Goal: Task Accomplishment & Management: Use online tool/utility

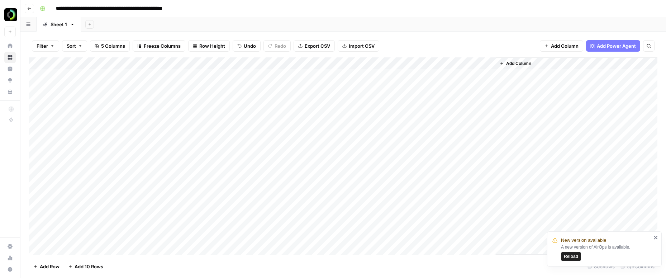
click at [318, 45] on span "Export CSV" at bounding box center [317, 45] width 25 height 7
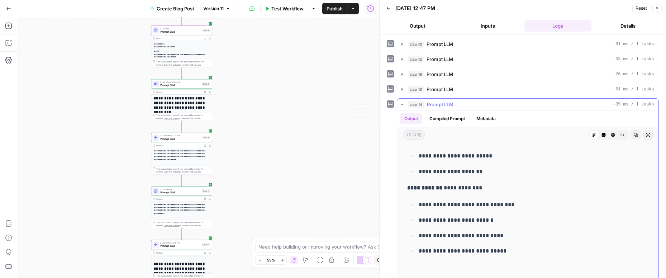
scroll to position [545, 0]
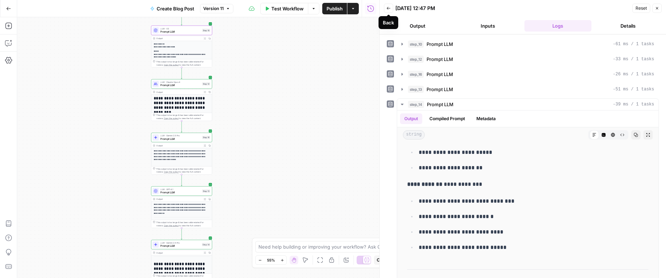
click at [387, 8] on icon "button" at bounding box center [389, 8] width 4 height 3
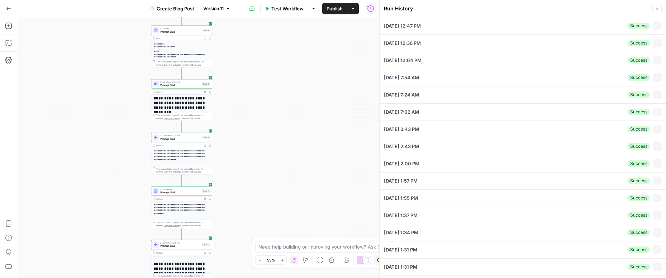
type input "The Brief"
type input "Launch"
type input "The Brief"
type textarea "Loremi Dolorsitame: Consec adipisc eli seddoeiusmo, temporinci, utl etdolore ma…"
type textarea "{ "Transcript title": "Seamlessly Exporting and Launching Campaigns with The Br…"
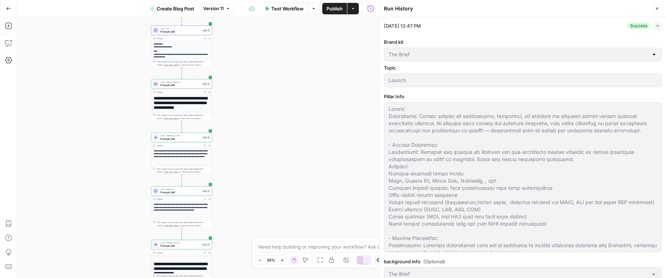
click at [661, 9] on button "Close" at bounding box center [656, 8] width 9 height 9
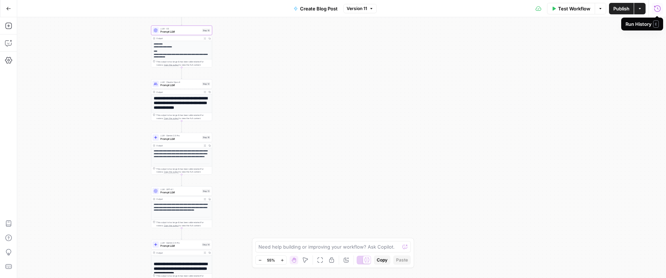
click at [653, 9] on icon "button" at bounding box center [656, 8] width 7 height 7
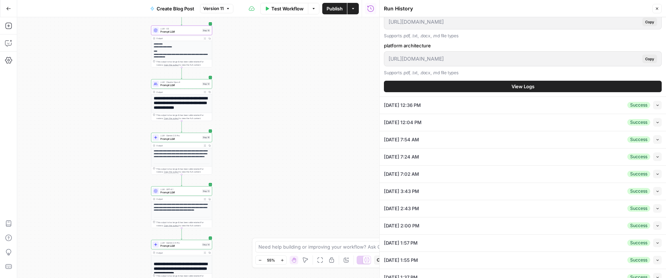
scroll to position [484, 0]
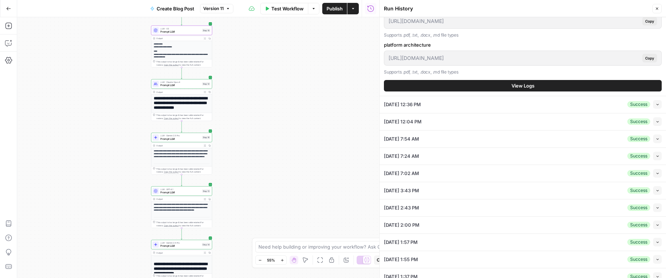
click at [465, 102] on div "09/26/25 at 12:36 PM Success Collapse" at bounding box center [523, 104] width 278 height 17
click at [657, 105] on icon "button" at bounding box center [657, 104] width 4 height 4
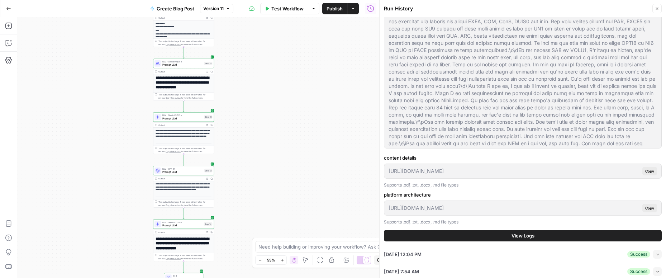
scroll to position [365, 0]
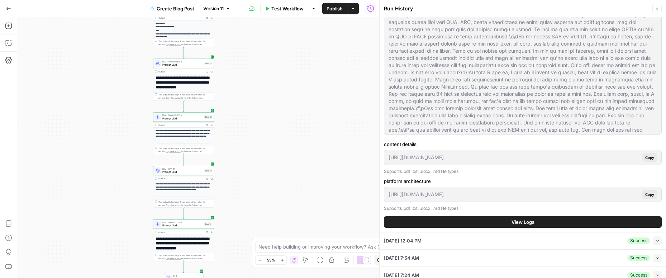
click at [613, 240] on div "09/26/25 at 12:04 PM Success Collapse" at bounding box center [523, 240] width 278 height 17
click at [594, 220] on button "View Logs" at bounding box center [523, 221] width 278 height 11
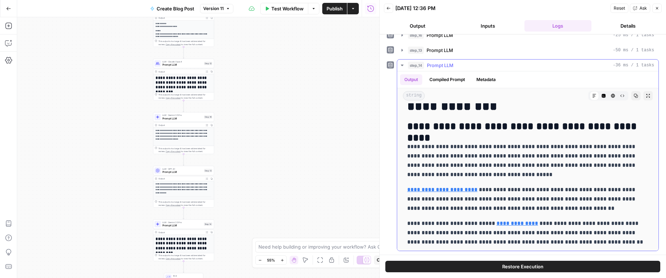
scroll to position [129, 0]
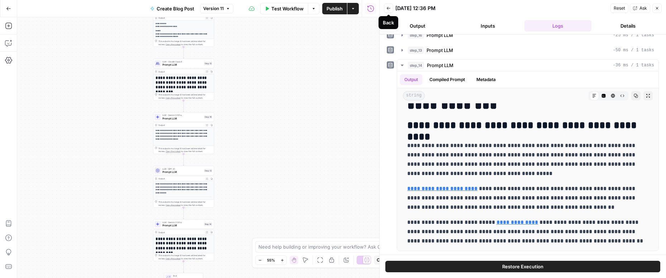
click at [388, 8] on icon "button" at bounding box center [388, 8] width 4 height 4
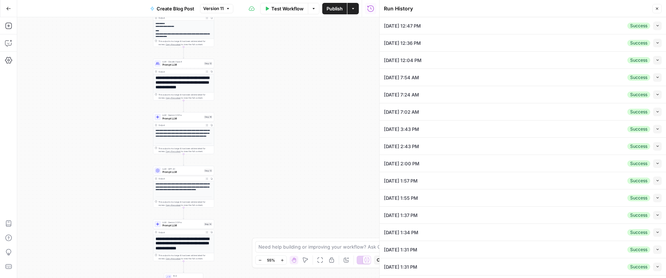
click at [547, 69] on div "09/26/25 at 7:54 AM Success Collapse" at bounding box center [523, 77] width 278 height 17
click at [656, 75] on icon "button" at bounding box center [657, 77] width 4 height 4
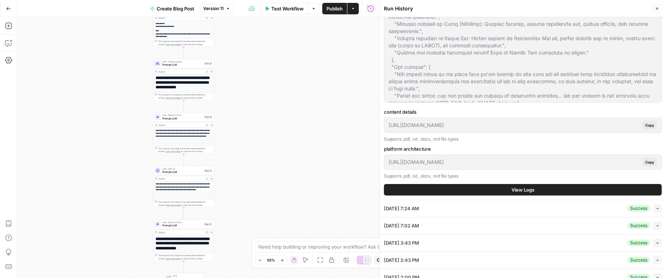
scroll to position [439, 0]
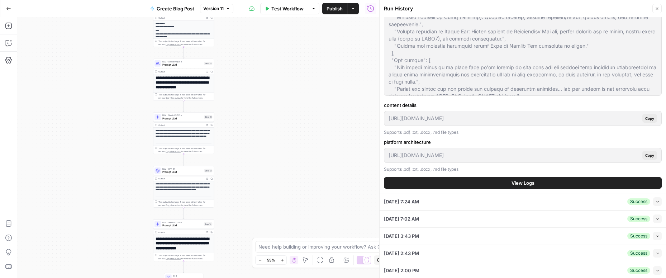
click at [512, 186] on button "View Logs" at bounding box center [523, 182] width 278 height 11
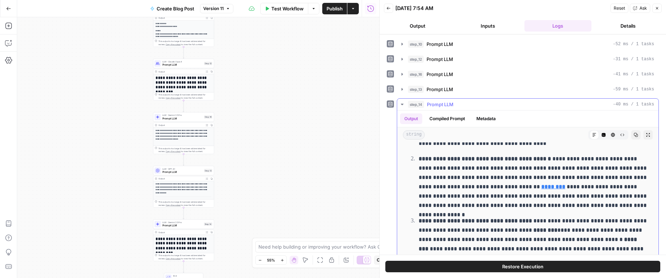
scroll to position [624, 0]
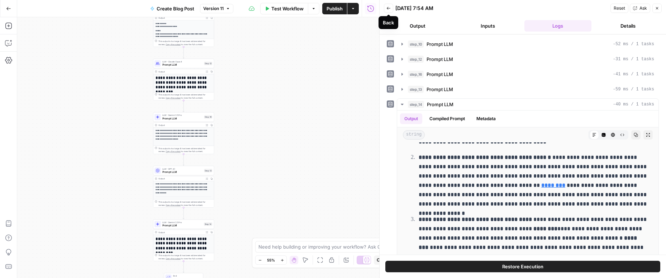
click at [388, 6] on icon "button" at bounding box center [388, 8] width 4 height 4
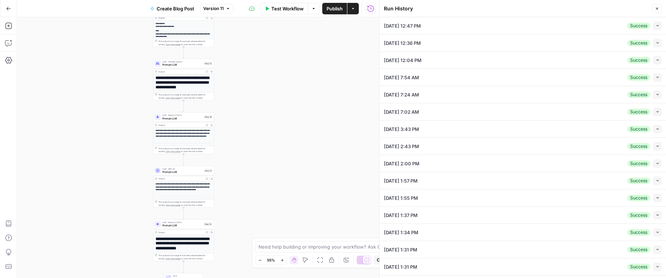
click at [659, 43] on button "Collapse" at bounding box center [657, 43] width 9 height 9
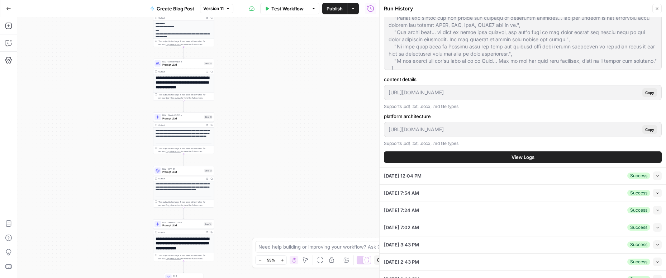
scroll to position [437, 0]
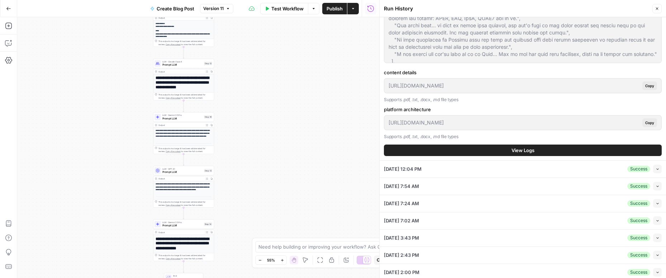
click at [498, 150] on button "View Logs" at bounding box center [523, 149] width 278 height 11
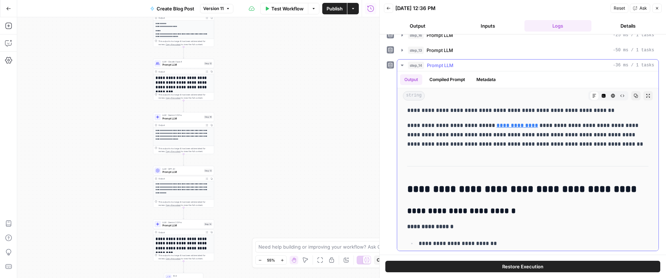
scroll to position [227, 0]
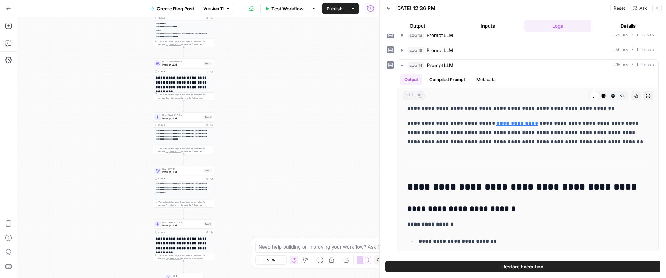
click at [657, 7] on icon "button" at bounding box center [657, 8] width 4 height 4
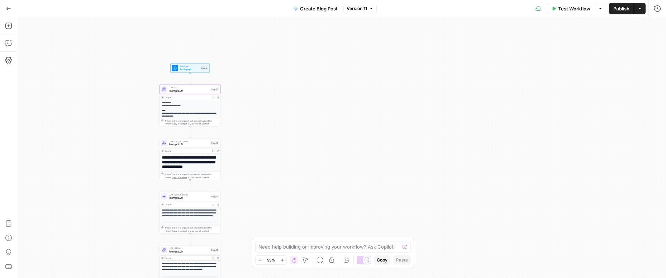
click at [192, 112] on p "**********" at bounding box center [190, 113] width 56 height 9
click at [187, 89] on span "Prompt LLM" at bounding box center [189, 90] width 40 height 4
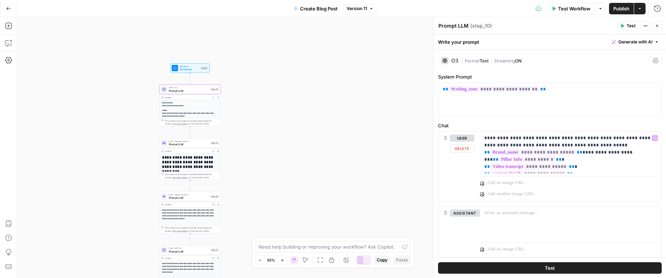
scroll to position [20, 0]
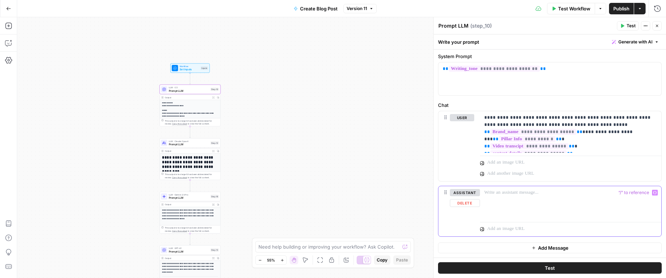
click at [508, 195] on p at bounding box center [570, 192] width 173 height 7
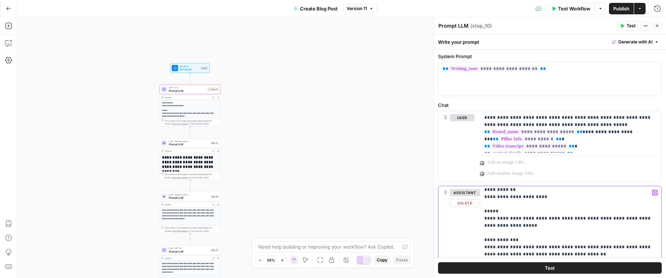
scroll to position [0, 0]
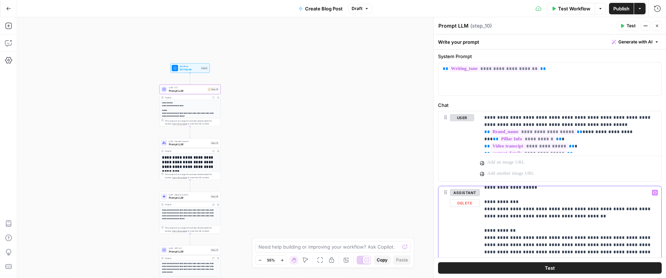
scroll to position [21, 0]
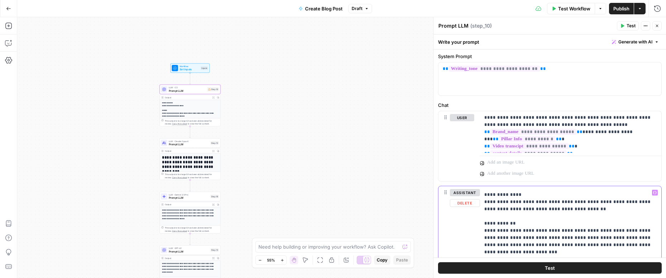
scroll to position [26, 0]
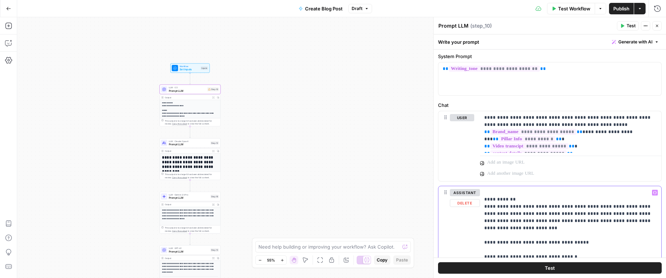
scroll to position [50, 0]
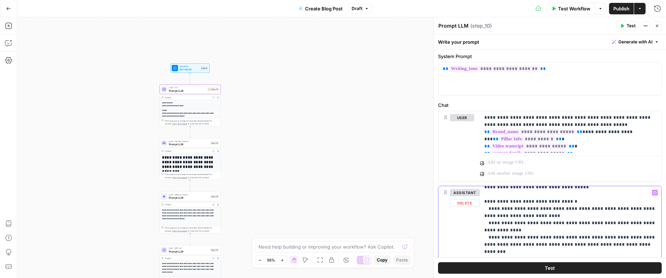
scroll to position [106, 0]
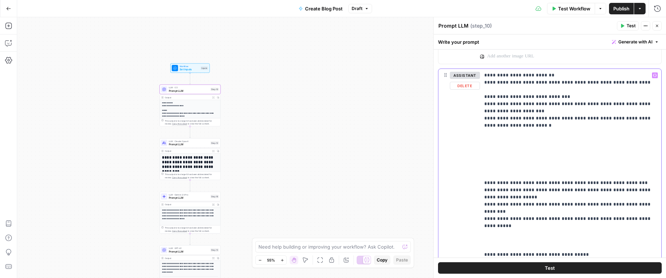
scroll to position [139, 0]
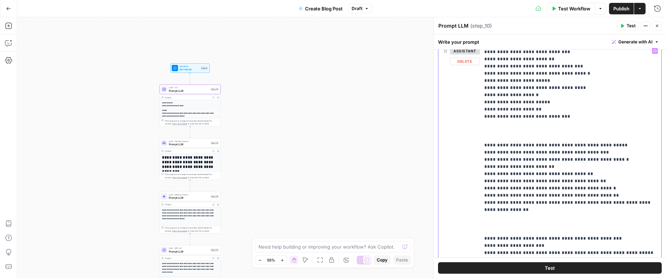
scroll to position [130, 0]
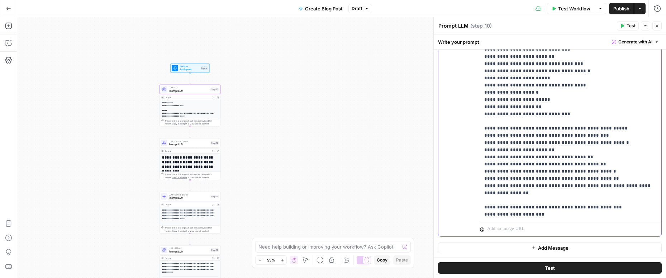
scroll to position [0, 0]
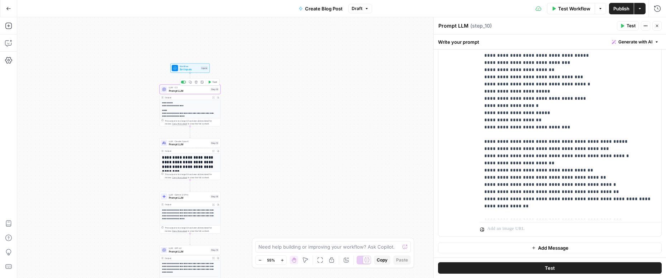
click at [195, 90] on span "Prompt LLM" at bounding box center [189, 90] width 40 height 4
click at [514, 249] on button "Add Message" at bounding box center [550, 247] width 224 height 11
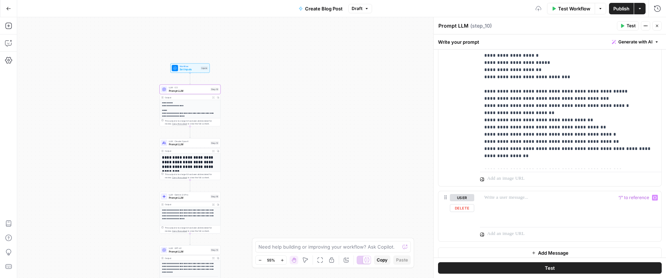
scroll to position [332, 0]
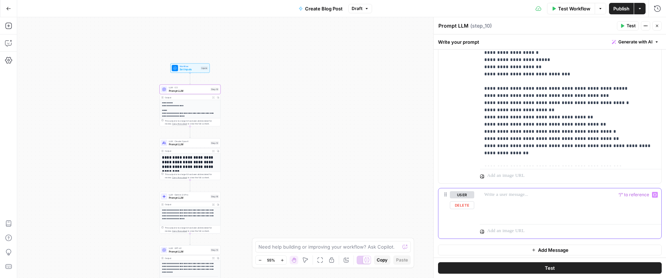
click at [494, 197] on p at bounding box center [570, 194] width 173 height 7
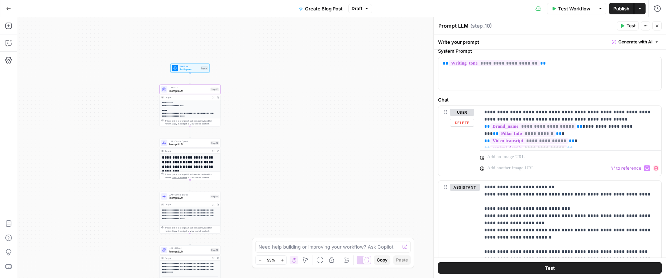
scroll to position [20, 0]
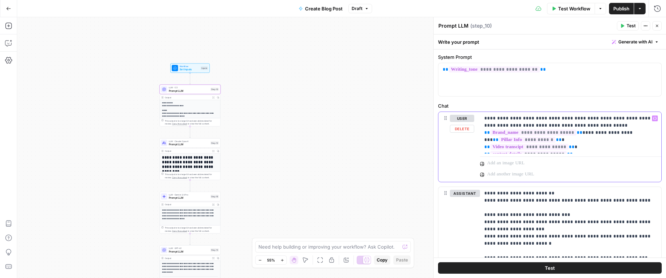
drag, startPoint x: 572, startPoint y: 148, endPoint x: 469, endPoint y: 119, distance: 106.5
click at [469, 119] on div "**********" at bounding box center [549, 147] width 223 height 70
copy p "**********"
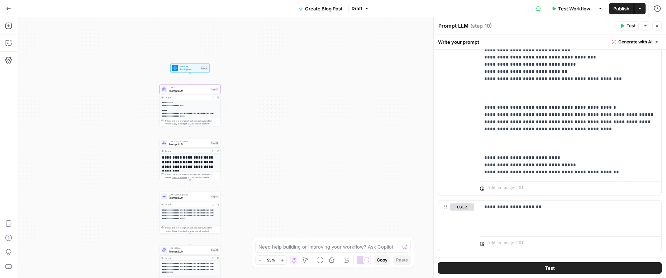
scroll to position [334, 0]
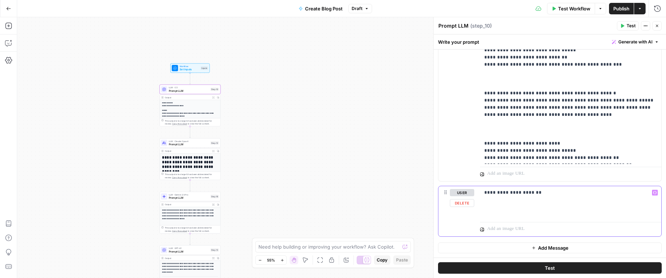
click at [544, 198] on div "**********" at bounding box center [570, 202] width 181 height 33
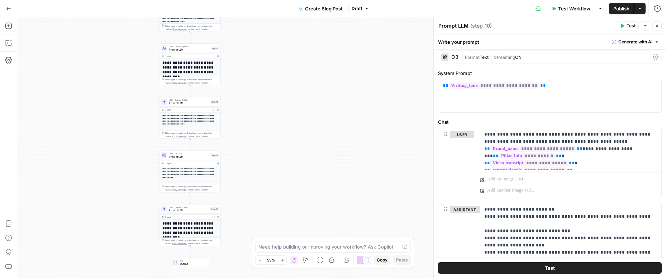
scroll to position [5, 0]
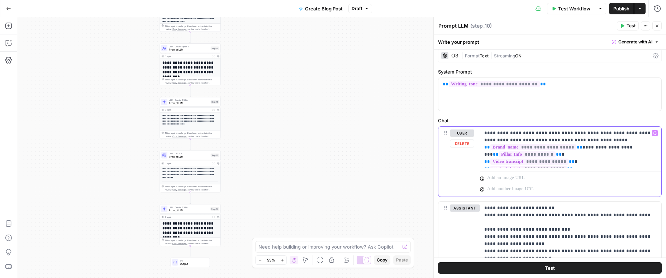
click at [559, 135] on p "**********" at bounding box center [570, 147] width 173 height 36
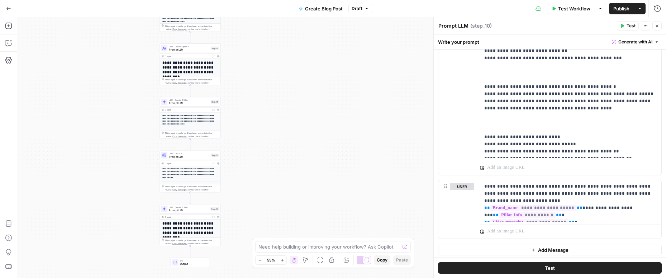
scroll to position [593, 0]
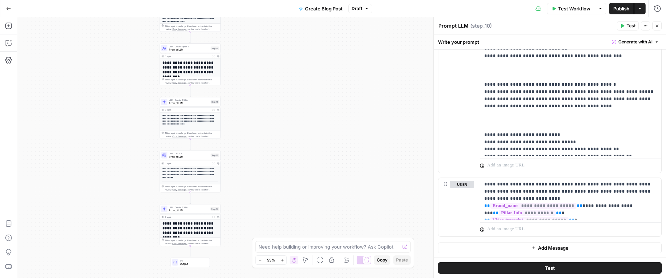
click at [514, 265] on button "Test" at bounding box center [550, 267] width 224 height 11
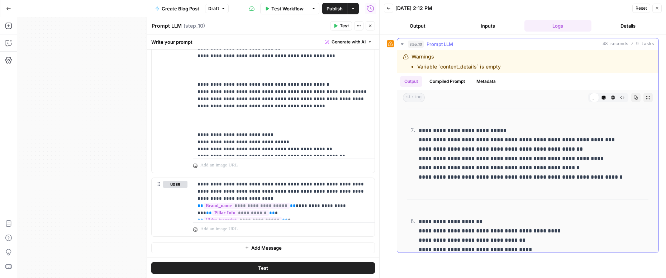
scroll to position [939, 0]
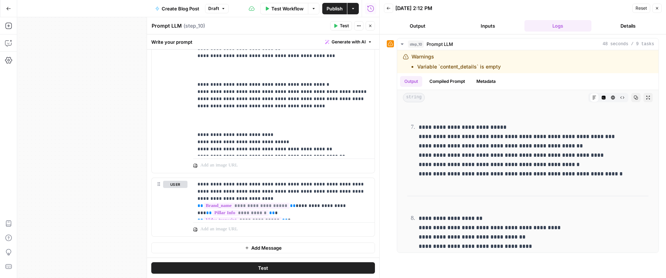
click at [368, 24] on icon "button" at bounding box center [370, 26] width 4 height 4
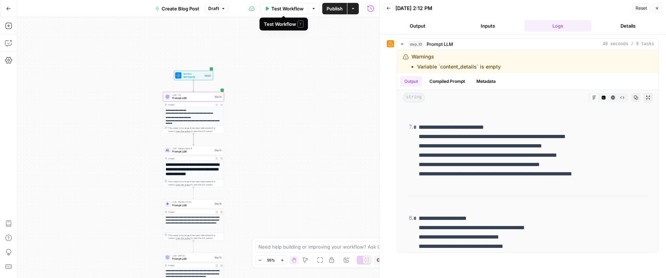
click at [293, 11] on span "Test Workflow" at bounding box center [287, 8] width 32 height 7
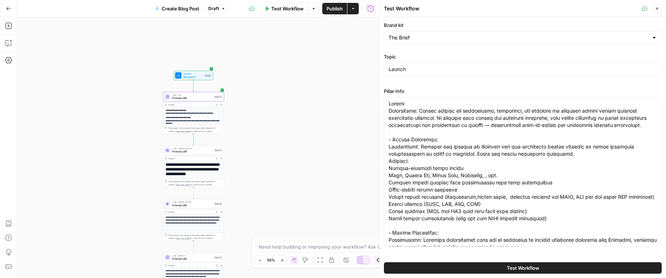
click at [493, 267] on button "Test Workflow" at bounding box center [523, 267] width 278 height 11
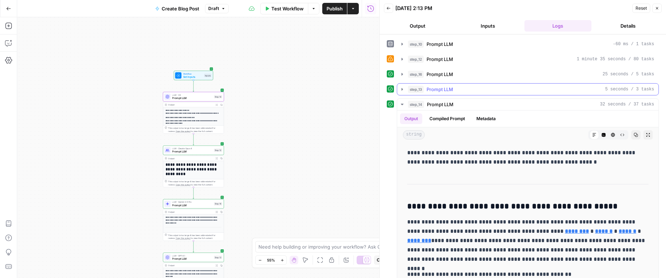
click at [400, 89] on icon "button" at bounding box center [402, 89] width 6 height 6
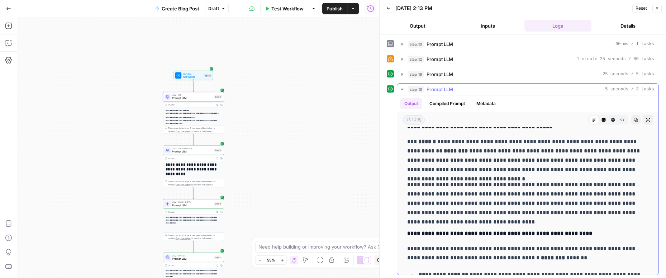
scroll to position [172, 0]
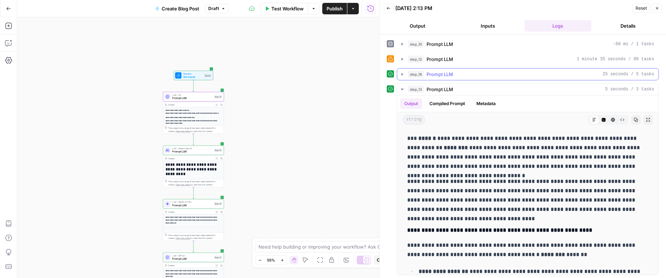
click at [399, 73] on icon "button" at bounding box center [402, 74] width 6 height 6
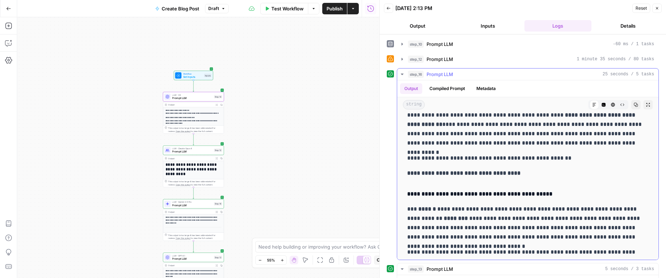
scroll to position [87, 0]
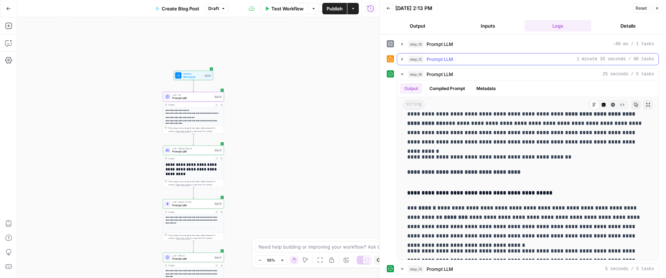
click at [401, 60] on icon "button" at bounding box center [402, 59] width 6 height 6
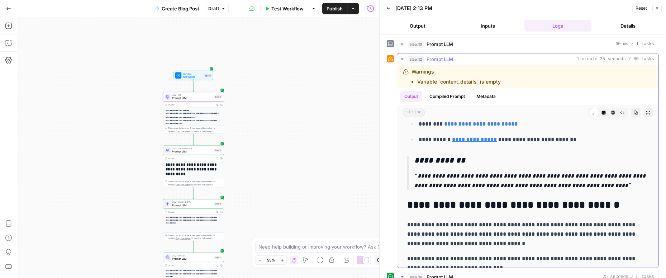
scroll to position [2895, 0]
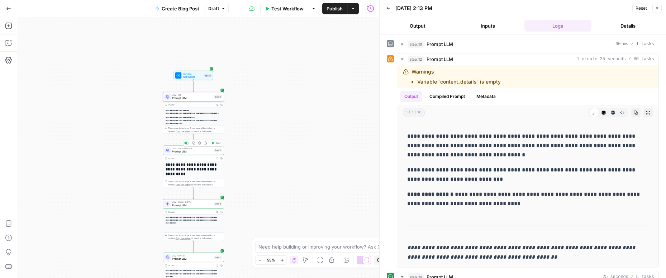
click at [203, 150] on span "Prompt LLM" at bounding box center [192, 151] width 40 height 4
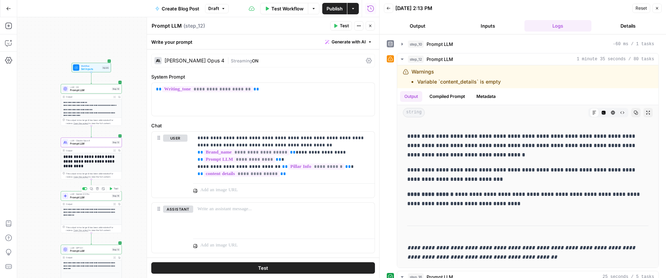
click at [88, 194] on span "LLM · Gemini 2.5 Pro" at bounding box center [90, 193] width 40 height 3
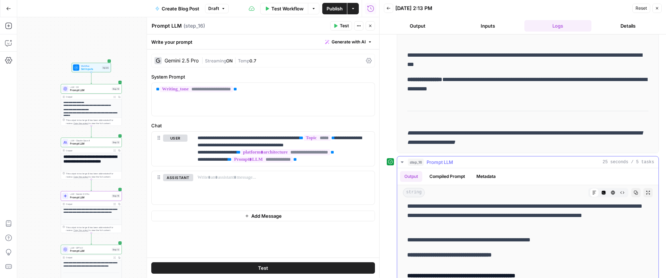
scroll to position [92, 0]
click at [203, 159] on p "**********" at bounding box center [283, 148] width 173 height 29
click at [219, 266] on button "Test" at bounding box center [263, 267] width 224 height 11
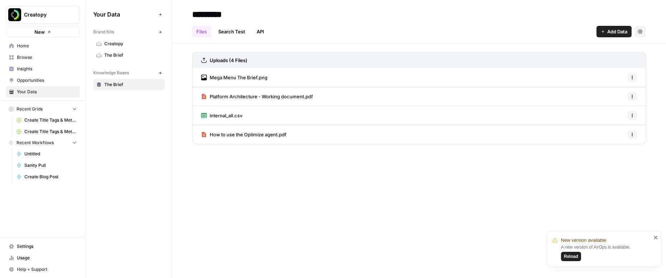
click at [25, 49] on link "Home" at bounding box center [43, 45] width 74 height 11
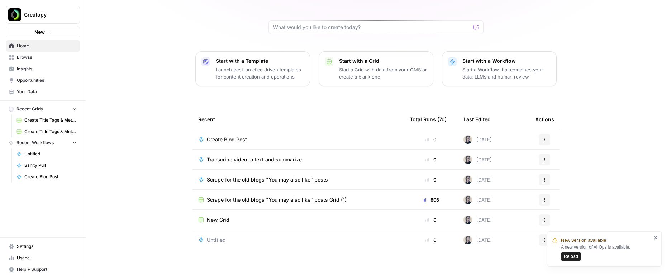
scroll to position [52, 0]
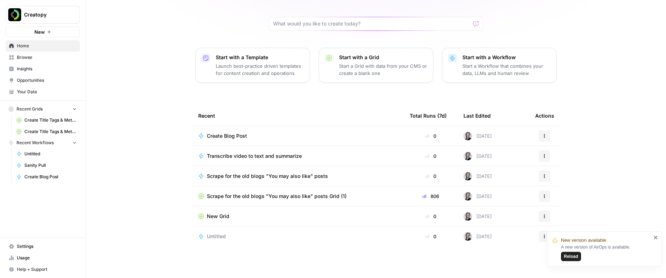
click at [241, 138] on span "Create Blog Post" at bounding box center [227, 135] width 40 height 7
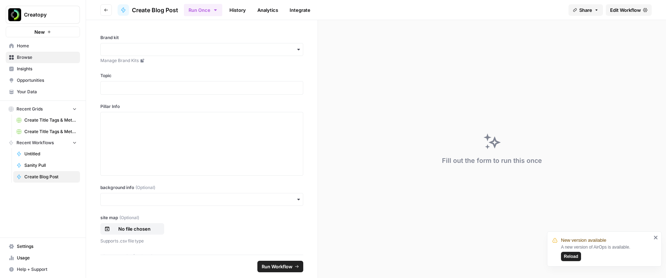
click at [616, 11] on span "Edit Workflow" at bounding box center [625, 9] width 31 height 7
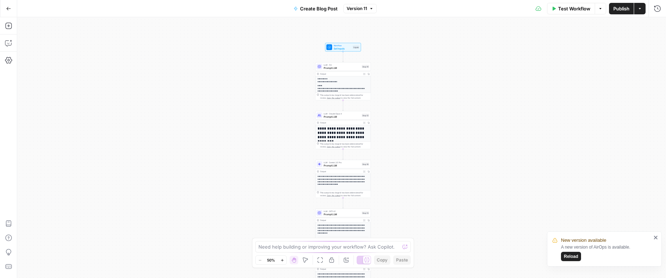
click at [574, 257] on span "Reload" at bounding box center [571, 256] width 14 height 6
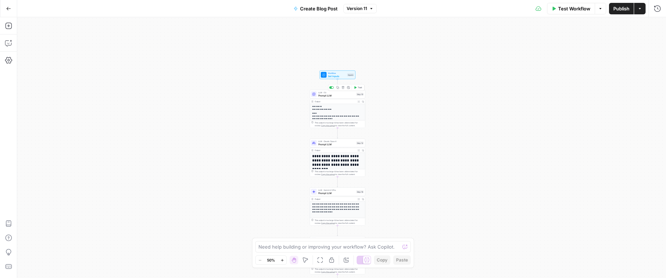
click at [338, 93] on span "LLM · O3" at bounding box center [336, 92] width 37 height 3
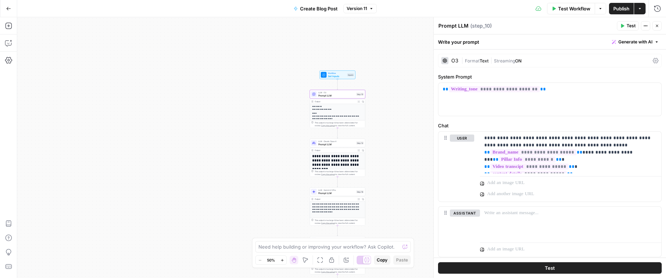
scroll to position [20, 0]
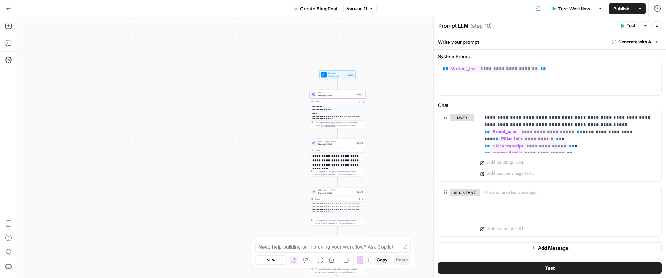
click at [342, 120] on div "This output is too large & has been abbreviated for review. Copy the output to …" at bounding box center [337, 124] width 55 height 8
click at [335, 112] on p "**********" at bounding box center [337, 116] width 51 height 8
click at [345, 110] on div "**********" at bounding box center [337, 142] width 55 height 77
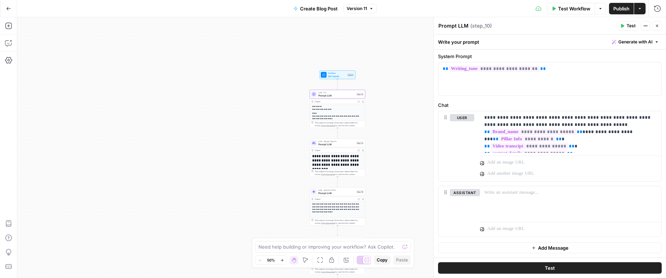
click at [658, 27] on icon "button" at bounding box center [657, 26] width 4 height 4
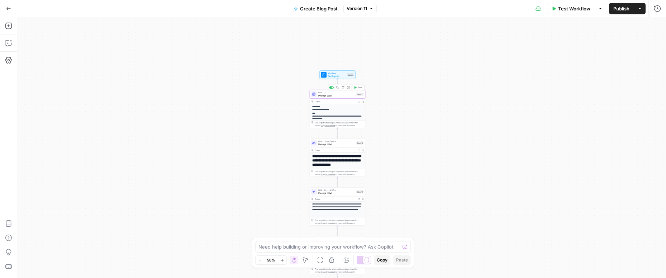
click at [332, 96] on span "Prompt LLM" at bounding box center [336, 96] width 37 height 4
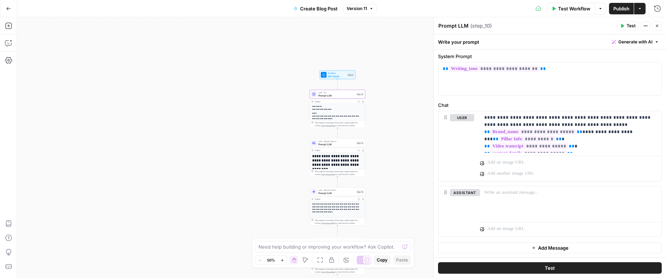
click at [321, 119] on p "**********" at bounding box center [337, 116] width 51 height 8
click at [344, 121] on div "This output is too large & has been abbreviated for review. Copy the output to …" at bounding box center [339, 124] width 49 height 6
click at [363, 102] on icon "button" at bounding box center [363, 101] width 2 height 2
click at [339, 76] on span "Set Inputs" at bounding box center [337, 76] width 18 height 4
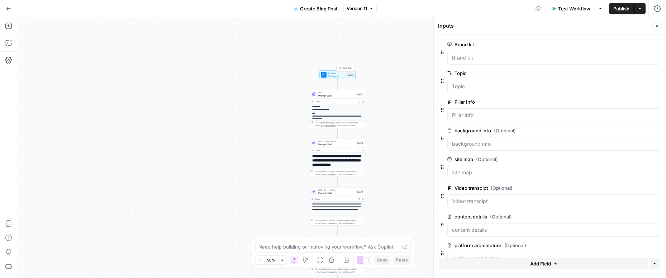
click at [342, 68] on span "Test Step" at bounding box center [347, 68] width 10 height 3
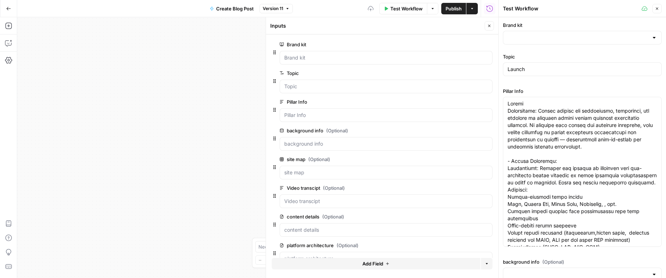
type input "The Brief"
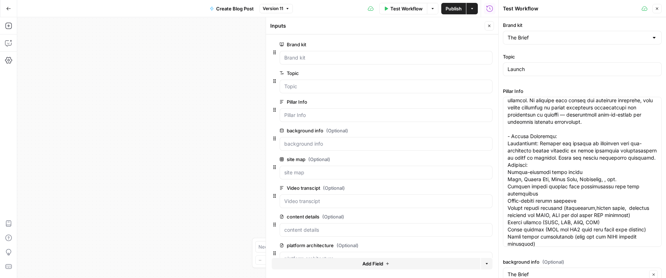
scroll to position [28, 0]
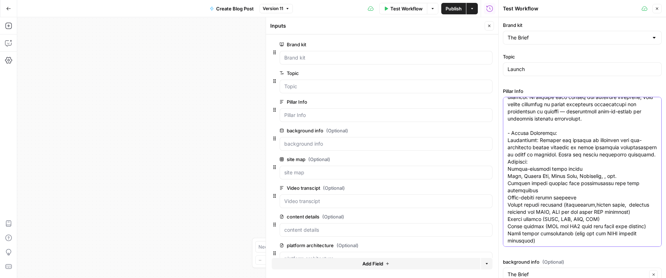
drag, startPoint x: 512, startPoint y: 134, endPoint x: 553, endPoint y: 131, distance: 41.4
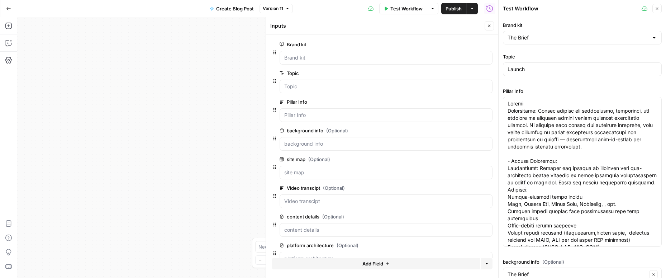
click at [659, 9] on button "Close" at bounding box center [656, 8] width 9 height 9
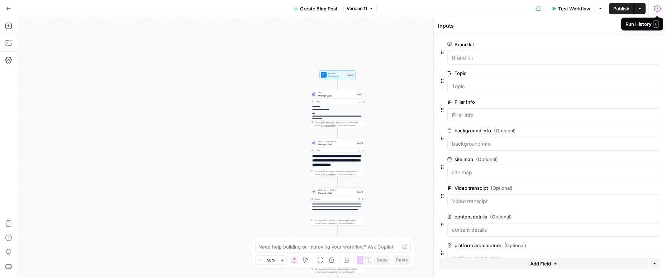
click at [656, 9] on icon "button" at bounding box center [656, 8] width 7 height 7
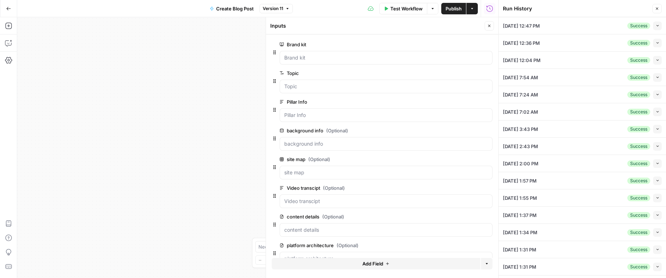
scroll to position [2, 0]
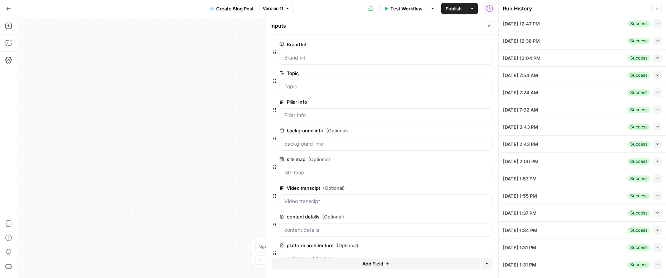
click at [565, 126] on div "[DATE] 3:43 PM Success Collapse" at bounding box center [582, 126] width 159 height 17
click at [655, 124] on button "Collapse" at bounding box center [657, 127] width 9 height 9
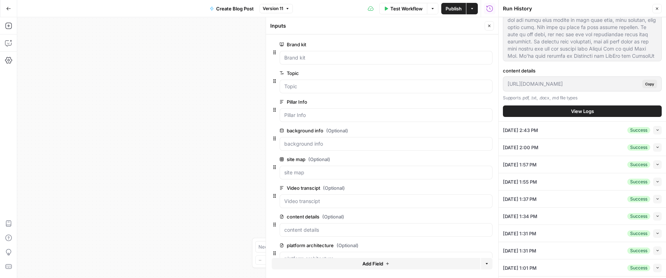
scroll to position [503, 0]
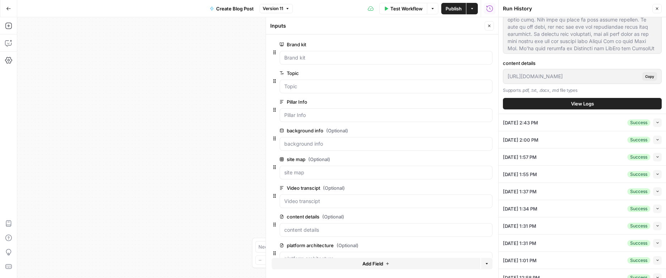
click at [578, 102] on span "View Logs" at bounding box center [582, 103] width 23 height 7
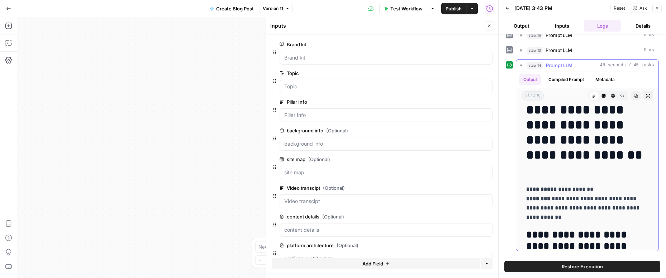
scroll to position [97, 0]
click at [489, 28] on icon "button" at bounding box center [489, 26] width 4 height 4
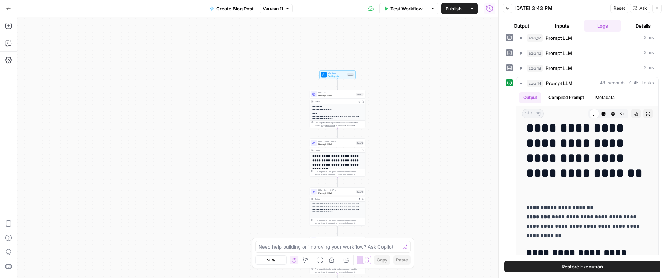
scroll to position [0, 0]
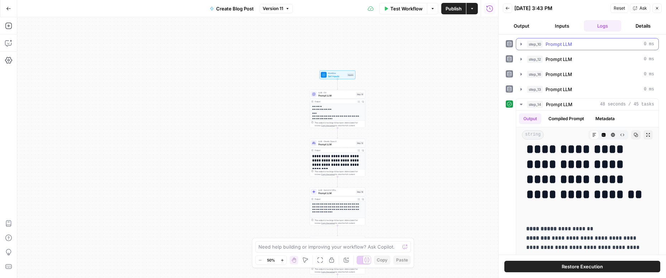
click at [520, 45] on icon "button" at bounding box center [520, 44] width 1 height 3
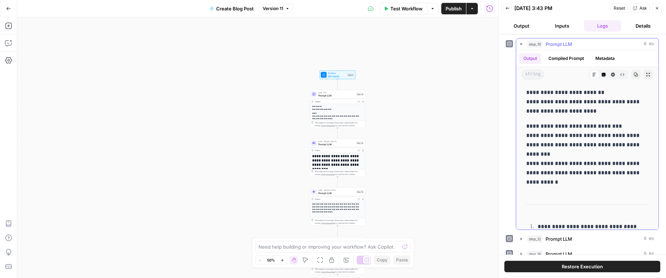
drag, startPoint x: 521, startPoint y: 92, endPoint x: 559, endPoint y: 182, distance: 97.0
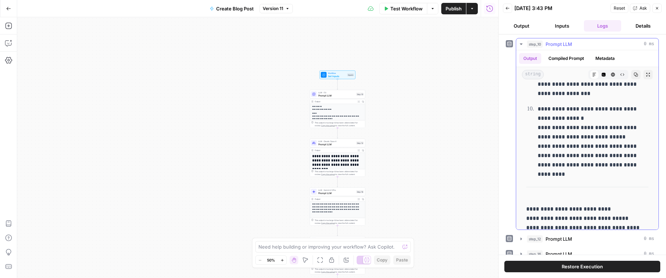
scroll to position [1146, 0]
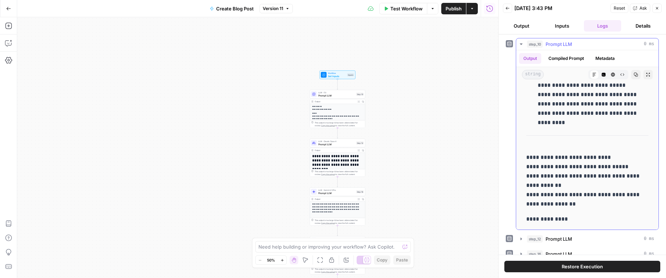
click at [570, 217] on p "**********" at bounding box center [587, 218] width 122 height 9
copy div "**********"
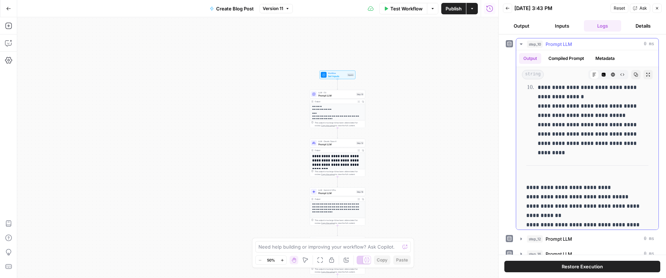
scroll to position [1100, 0]
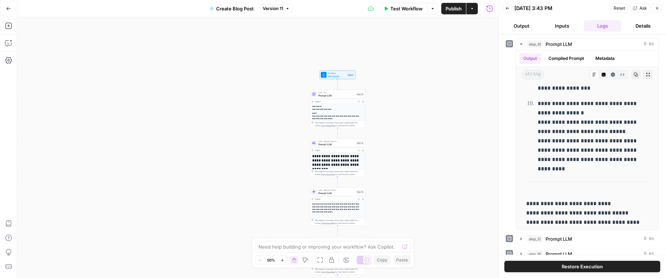
click at [557, 24] on button "Inputs" at bounding box center [562, 25] width 38 height 11
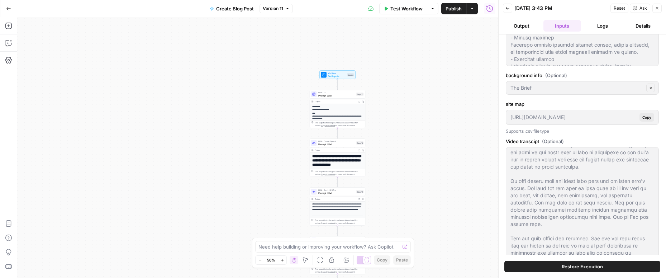
scroll to position [243, 0]
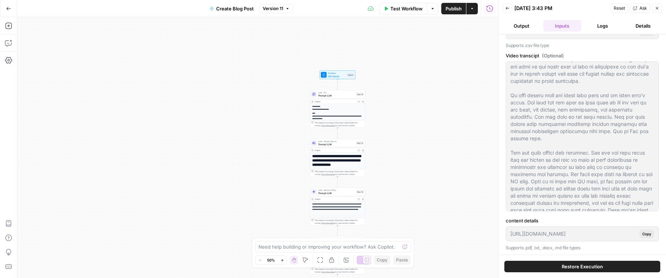
click at [526, 29] on button "Output" at bounding box center [522, 25] width 38 height 11
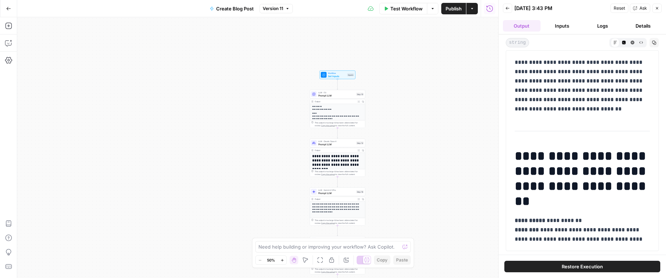
click at [595, 25] on button "Logs" at bounding box center [603, 25] width 38 height 11
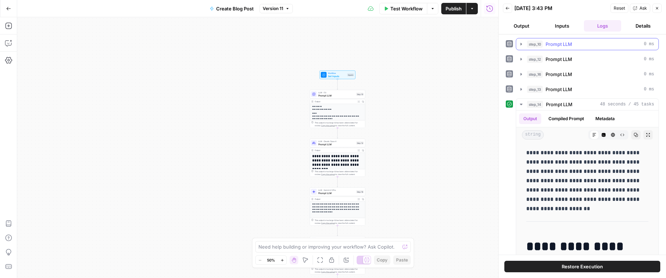
click at [520, 42] on icon "button" at bounding box center [521, 44] width 6 height 6
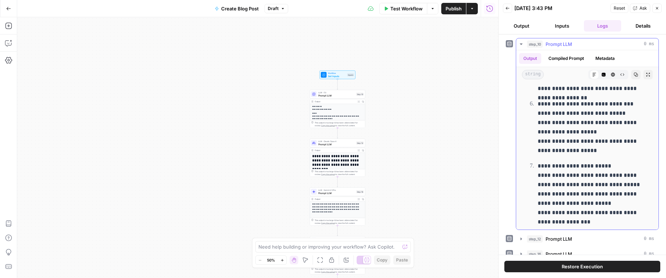
scroll to position [731, 0]
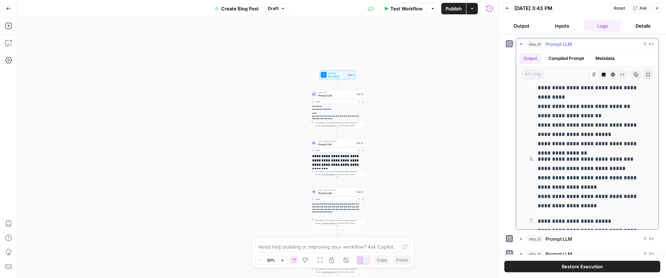
click at [561, 59] on button "Compiled Prompt" at bounding box center [566, 58] width 44 height 11
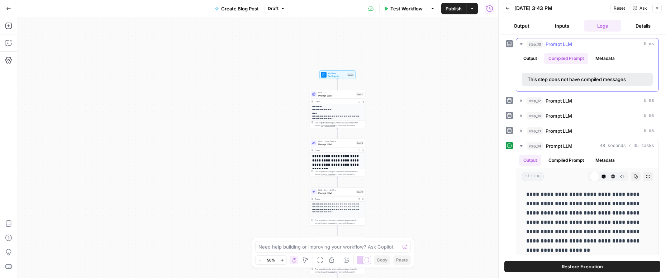
scroll to position [0, 0]
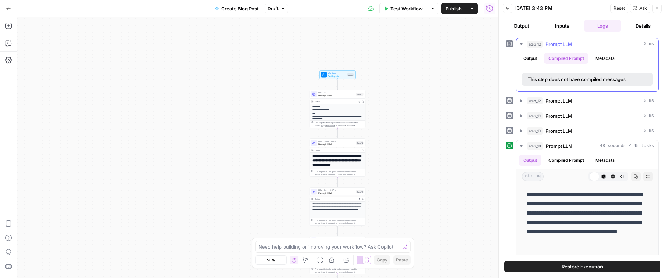
click at [531, 58] on button "Output" at bounding box center [530, 58] width 22 height 11
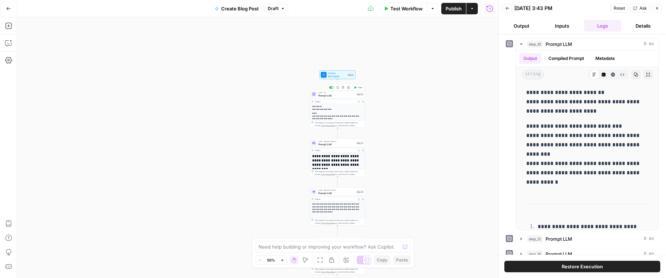
click at [342, 97] on div "LLM · O3 Prompt LLM Step 10 Copy step Delete step Add Note Test" at bounding box center [338, 94] width 56 height 9
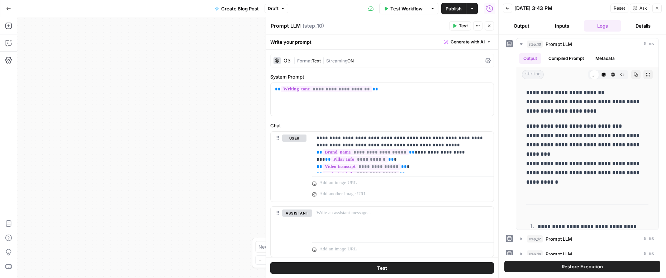
click at [561, 27] on button "Inputs" at bounding box center [562, 25] width 38 height 11
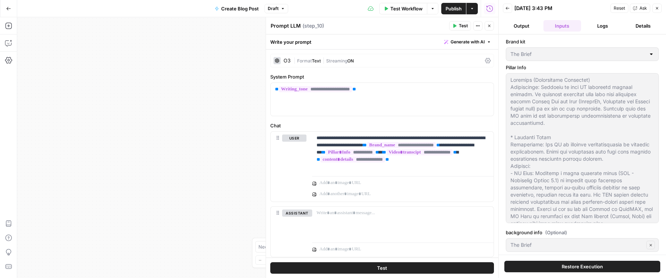
click at [523, 30] on button "Output" at bounding box center [522, 25] width 38 height 11
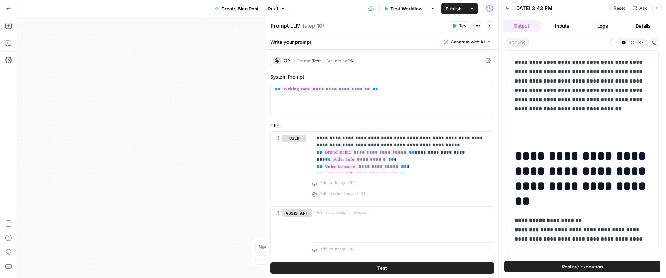
click at [489, 25] on icon "button" at bounding box center [489, 26] width 3 height 3
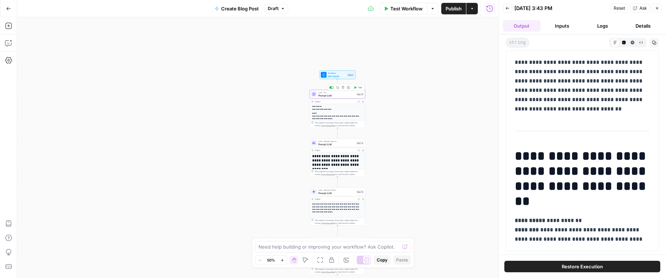
click at [336, 96] on span "Prompt LLM" at bounding box center [336, 96] width 37 height 4
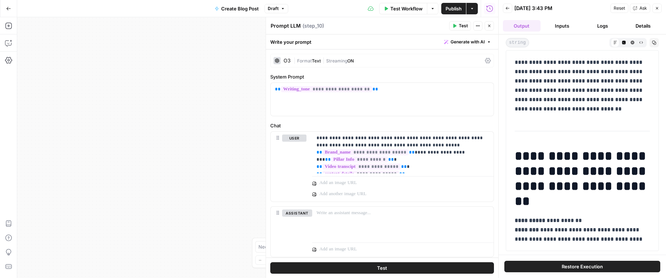
click at [603, 28] on button "Logs" at bounding box center [603, 25] width 38 height 11
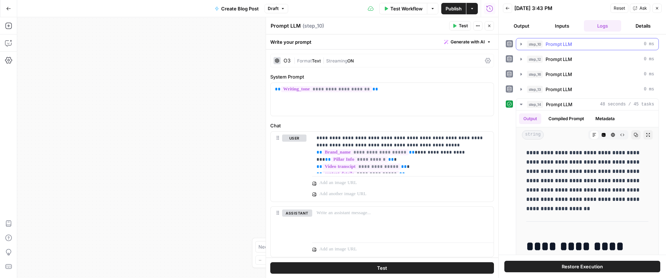
click at [521, 44] on icon "button" at bounding box center [520, 44] width 1 height 3
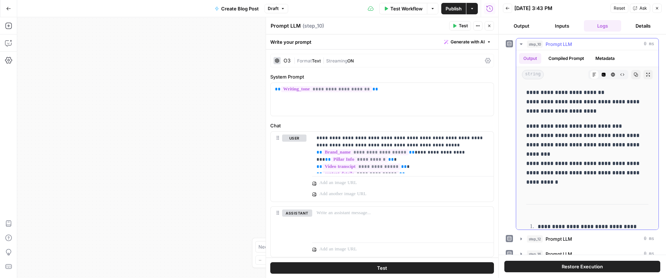
click at [564, 59] on button "Compiled Prompt" at bounding box center [566, 58] width 44 height 11
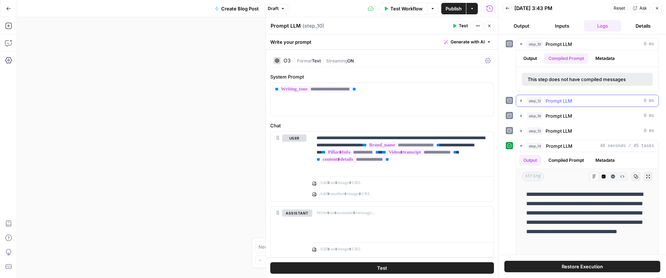
click at [519, 101] on icon "button" at bounding box center [521, 101] width 6 height 6
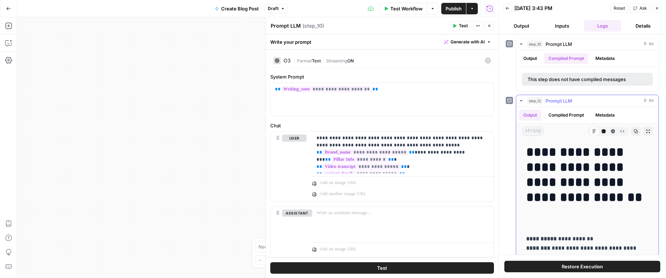
click at [562, 113] on button "Compiled Prompt" at bounding box center [566, 115] width 44 height 11
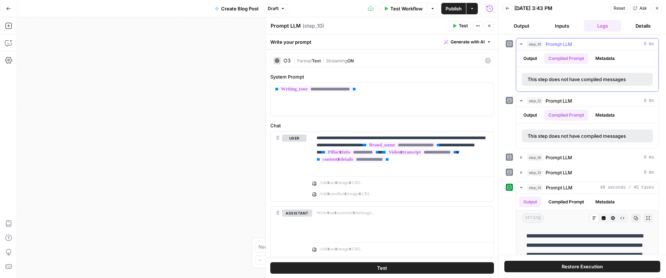
click at [532, 59] on button "Output" at bounding box center [530, 58] width 22 height 11
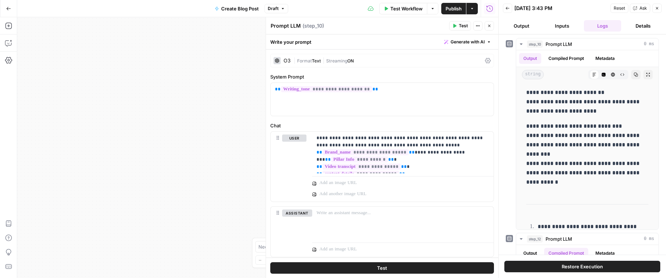
click at [490, 29] on button "Close" at bounding box center [488, 25] width 9 height 9
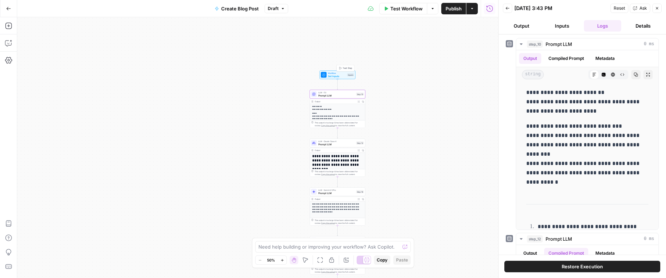
click at [335, 76] on span "Set Inputs" at bounding box center [337, 76] width 18 height 4
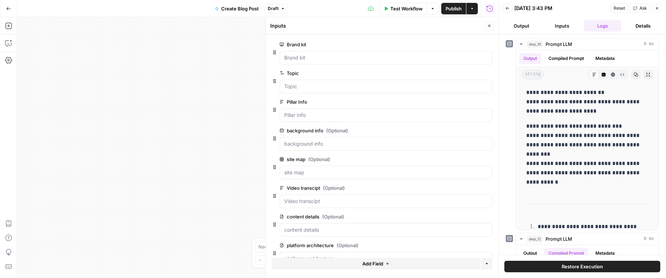
scroll to position [18, 0]
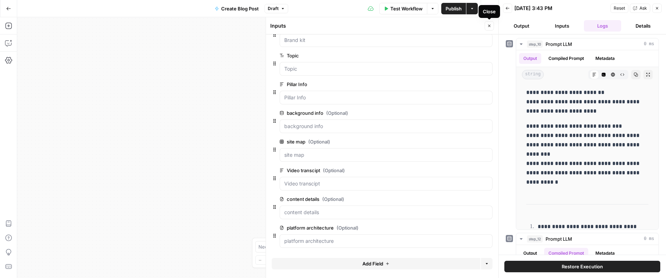
click at [488, 26] on icon "button" at bounding box center [489, 26] width 3 height 3
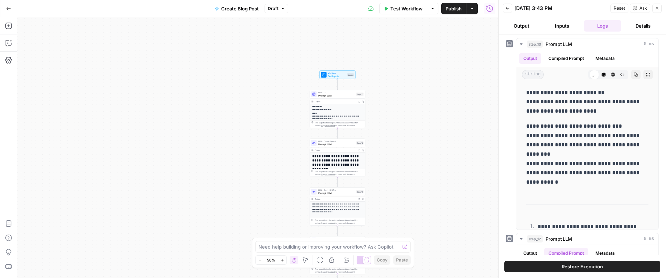
click at [558, 29] on button "Inputs" at bounding box center [562, 25] width 38 height 11
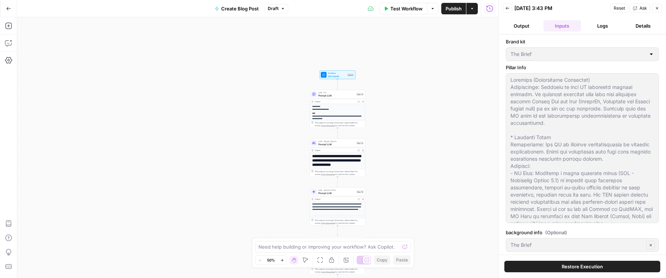
click at [581, 216] on div at bounding box center [582, 148] width 153 height 150
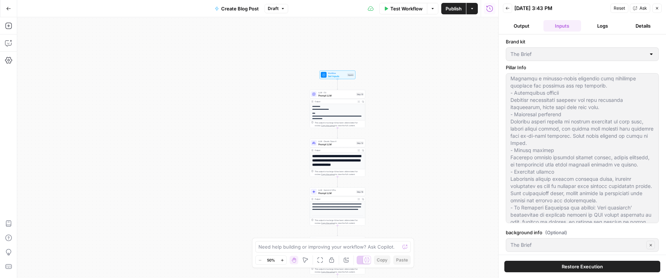
scroll to position [301, 0]
